Goal: Task Accomplishment & Management: Manage account settings

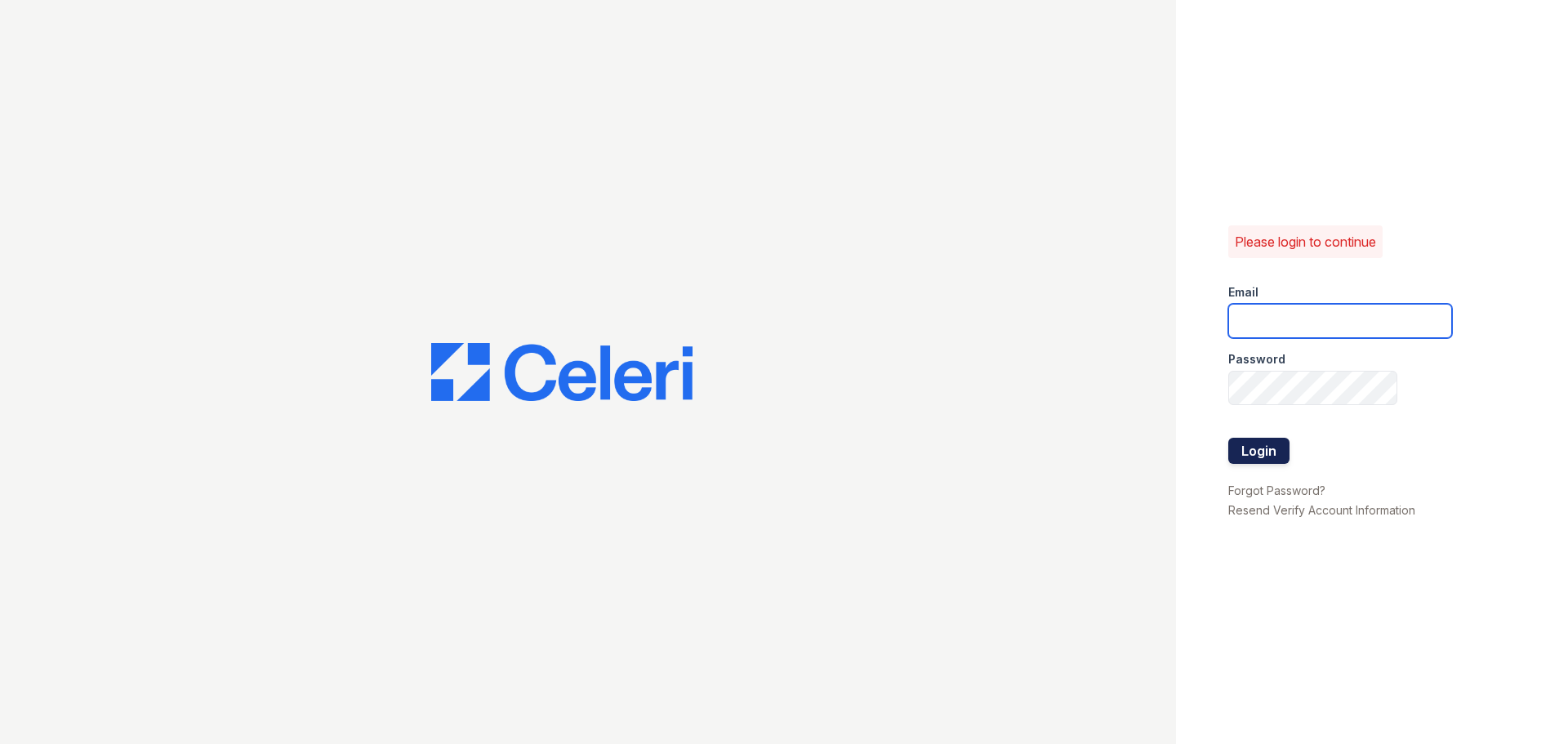
type input "[EMAIL_ADDRESS][DOMAIN_NAME]"
click at [1269, 452] on button "Login" at bounding box center [1259, 450] width 62 height 26
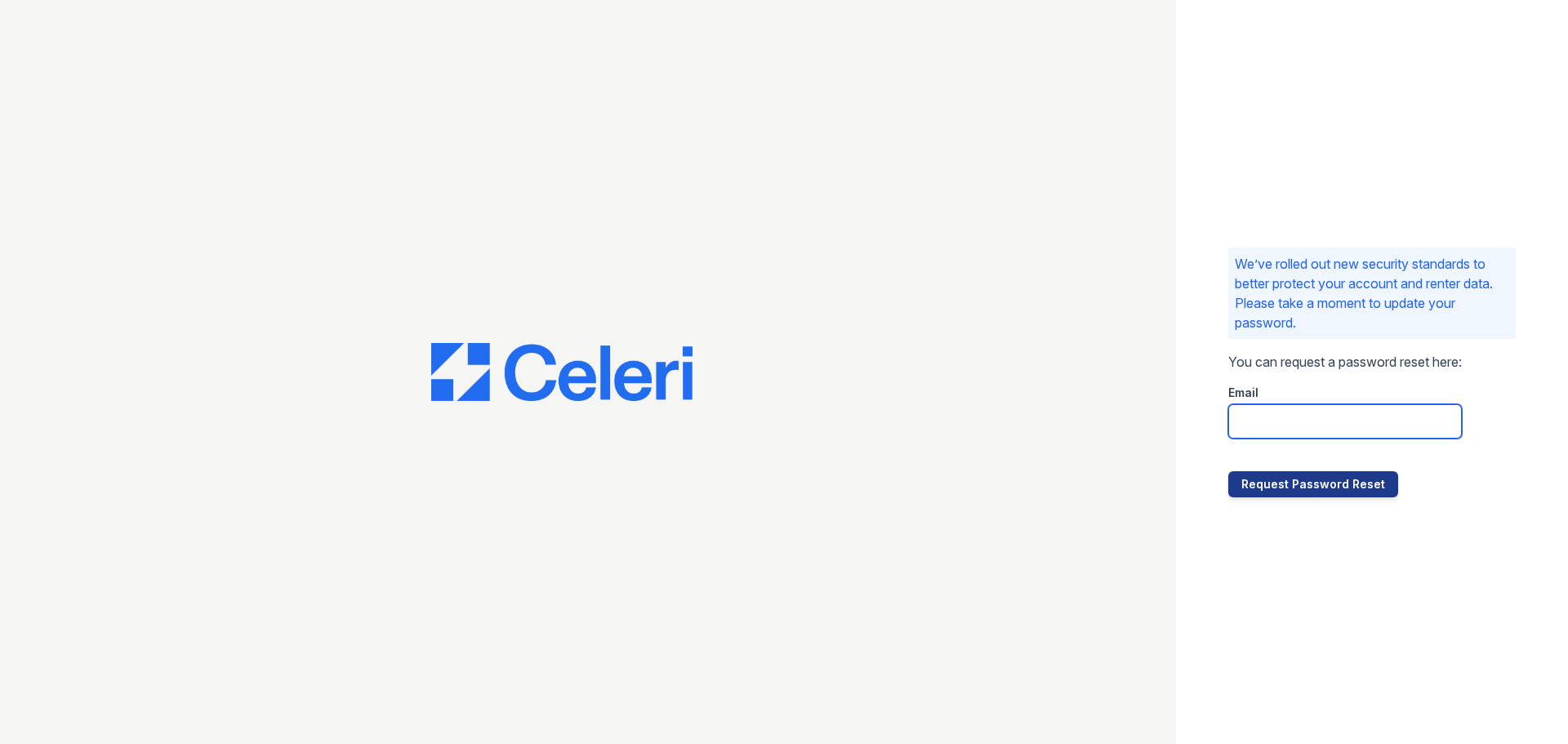
click at [1280, 429] on input "email" at bounding box center [1345, 420] width 233 height 34
click at [1500, 391] on div "We’ve rolled out new security standards to better protect your account and rent…" at bounding box center [1372, 372] width 392 height 744
click at [1246, 416] on input "email" at bounding box center [1345, 420] width 233 height 34
type input "jcruz@trinity-pm.com"
click at [1516, 439] on div "We’ve rolled out new security standards to better protect your account and rent…" at bounding box center [1372, 372] width 392 height 744
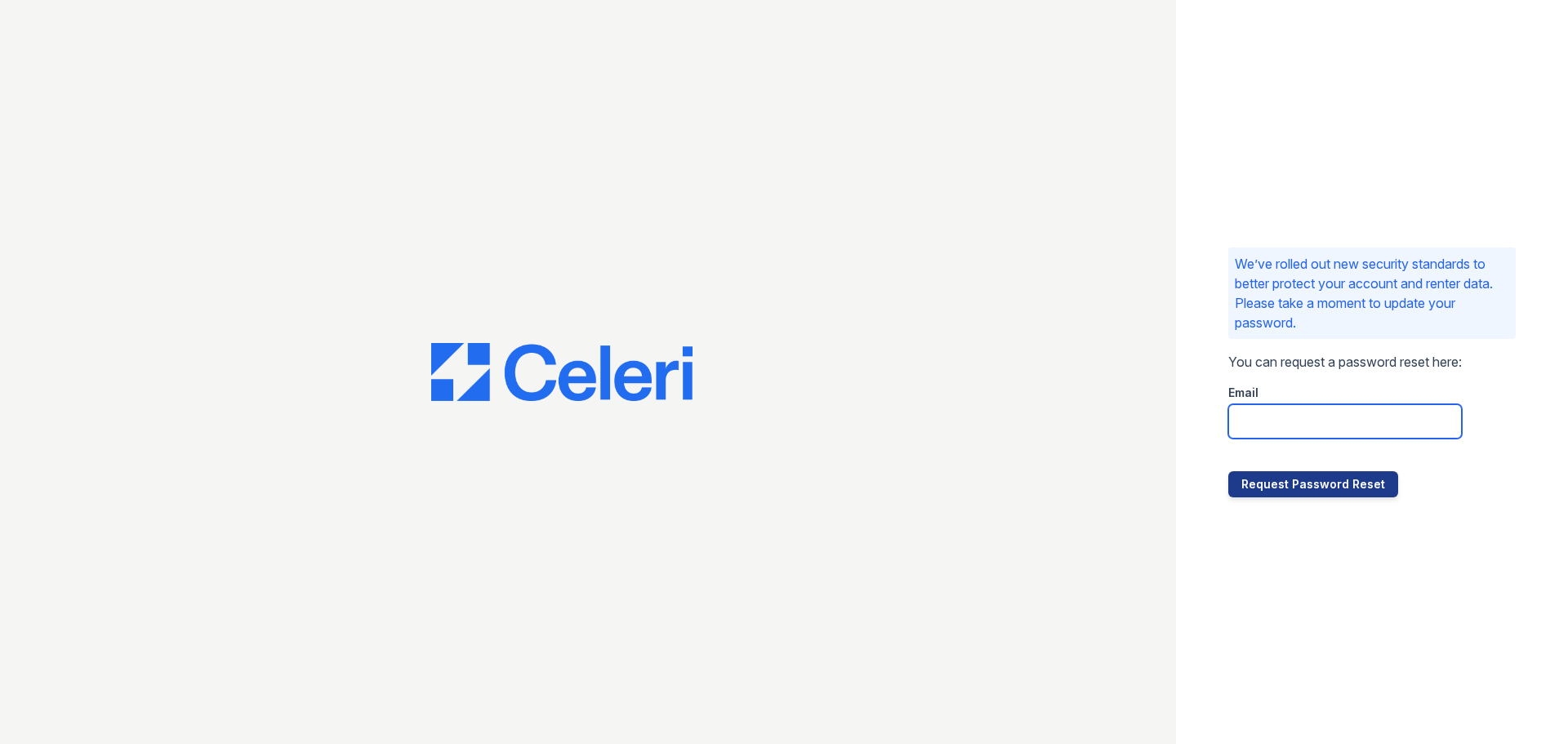
click at [1283, 416] on input "email" at bounding box center [1345, 420] width 233 height 34
type input "jcruz@trinity-pm.com"
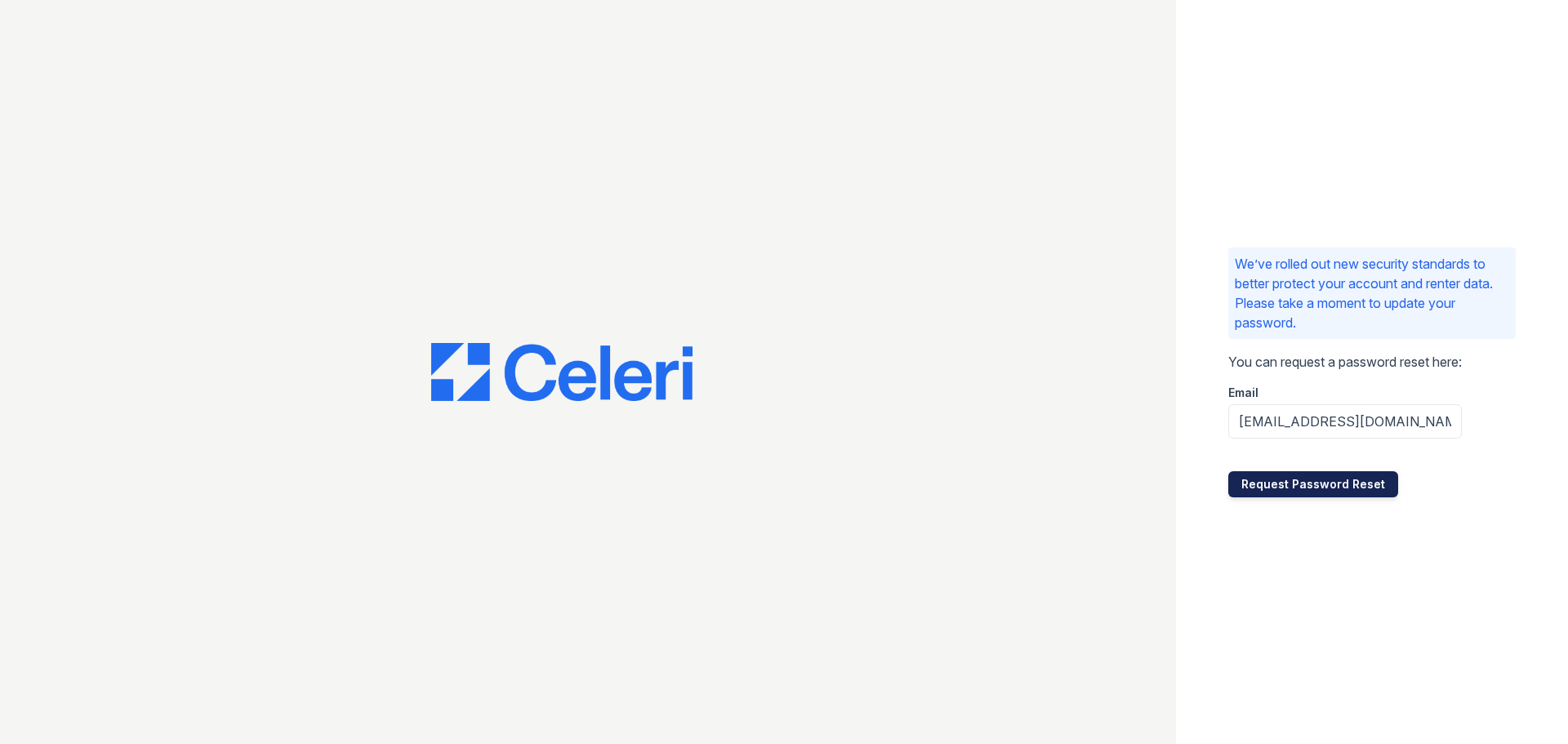
click at [1338, 480] on button "Request Password Reset" at bounding box center [1313, 484] width 170 height 26
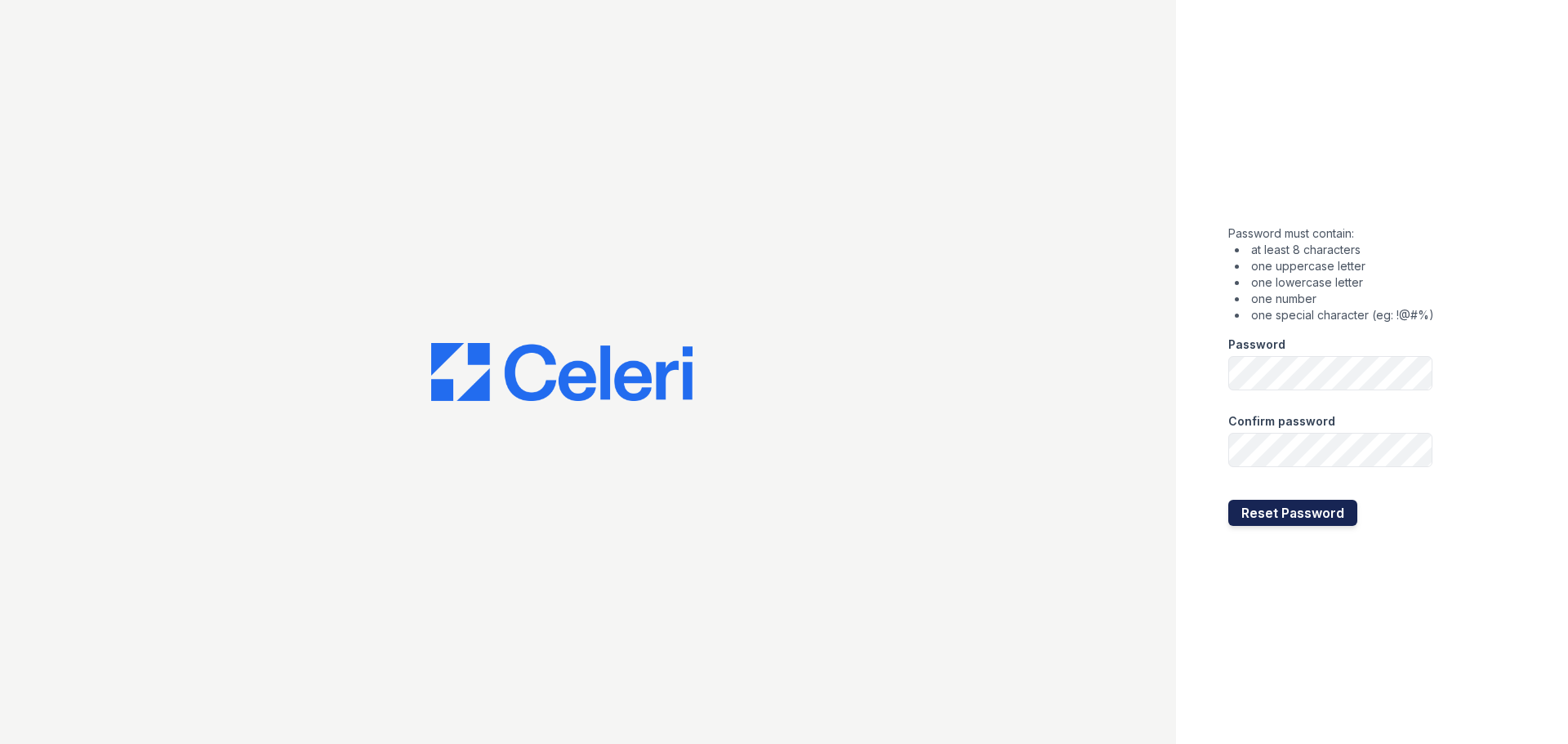
click at [1334, 510] on button "Reset Password" at bounding box center [1293, 513] width 129 height 26
